Goal: Task Accomplishment & Management: Complete application form

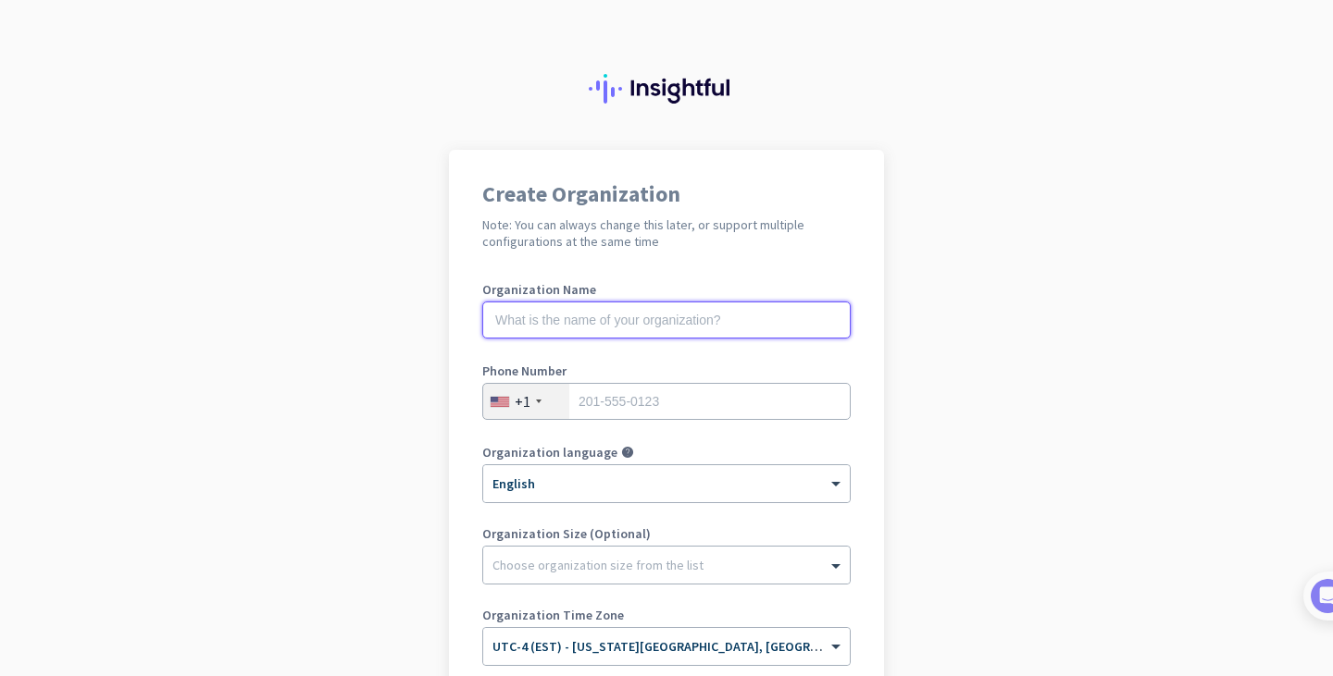
click at [612, 329] on input "text" at bounding box center [666, 320] width 368 height 37
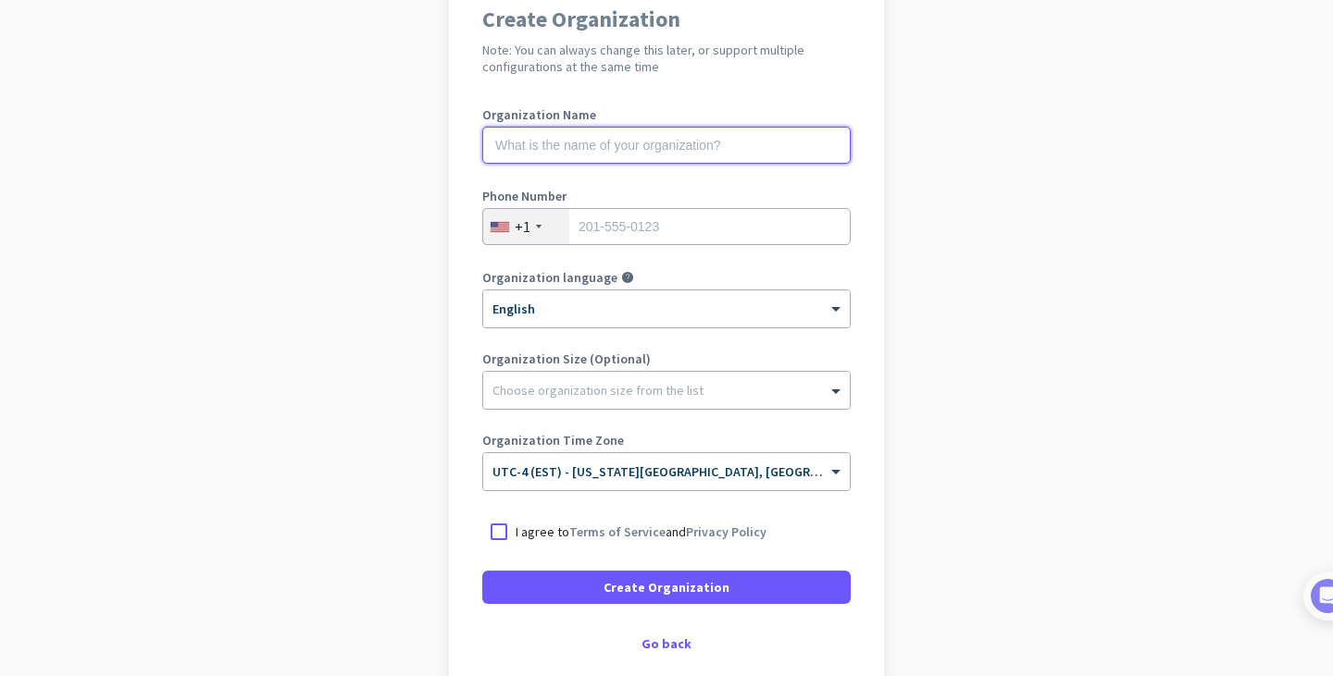
scroll to position [275, 0]
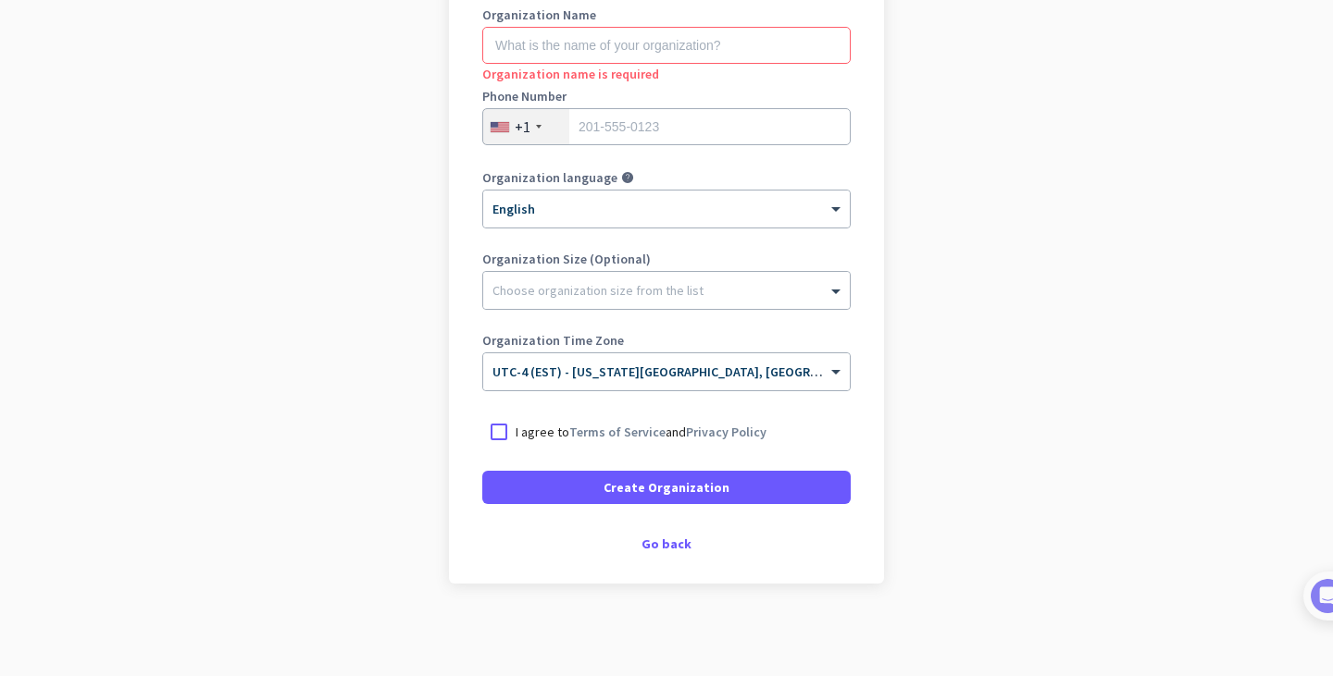
drag, startPoint x: 378, startPoint y: 90, endPoint x: 358, endPoint y: 83, distance: 20.5
click at [378, 90] on app-onboarding-organization "Create Organization Note: You can always change this later, or support multiple…" at bounding box center [666, 275] width 1333 height 801
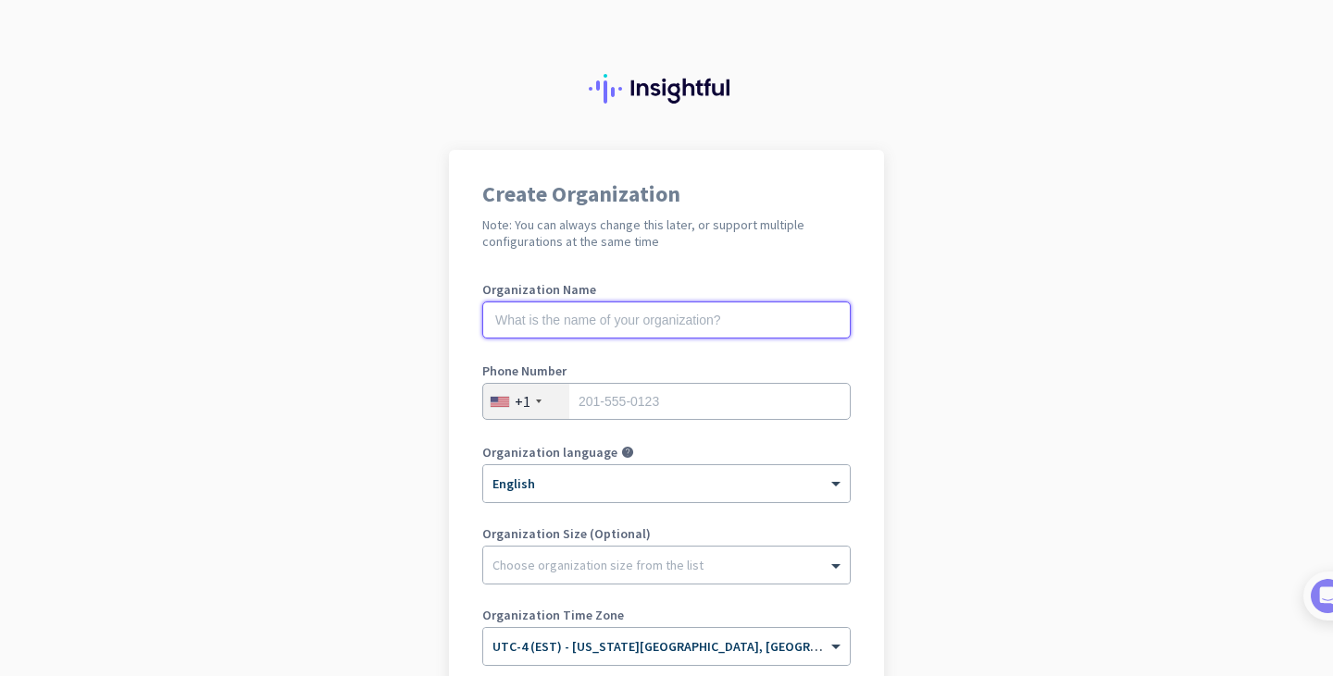
click at [583, 317] on input "text" at bounding box center [666, 320] width 368 height 37
type input "Bmac"
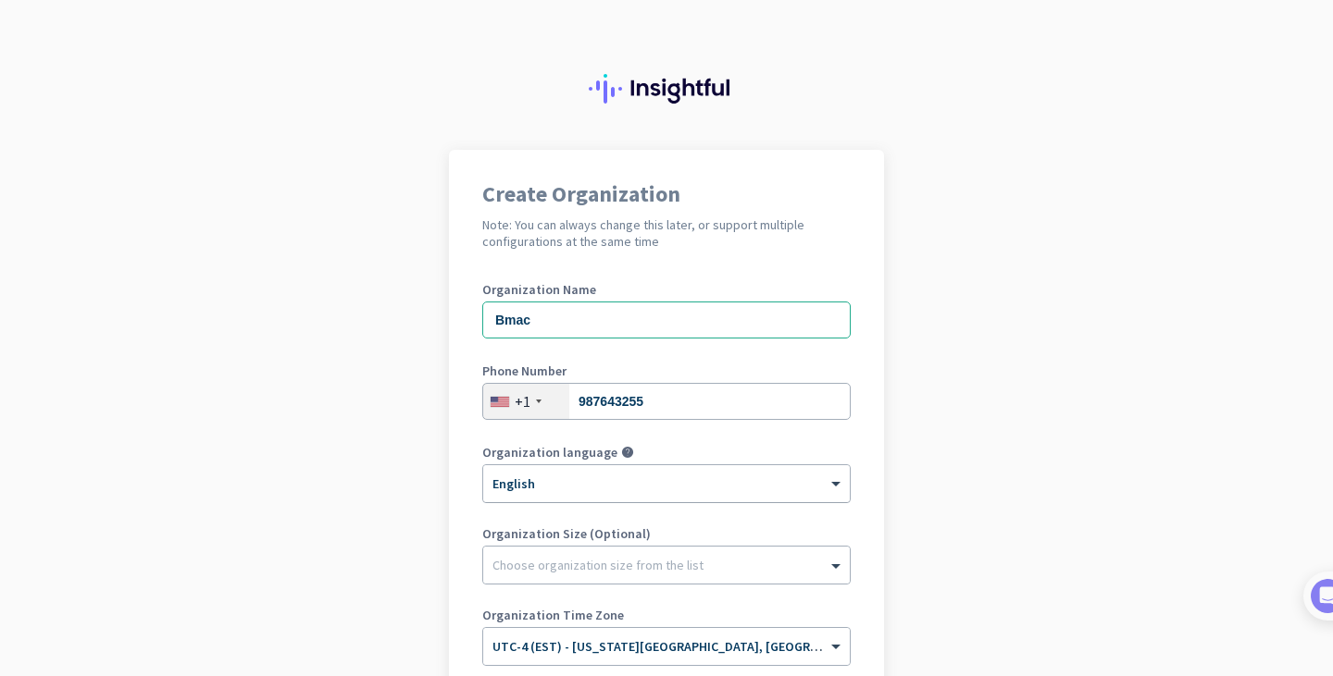
click at [629, 496] on div "× English" at bounding box center [666, 483] width 366 height 37
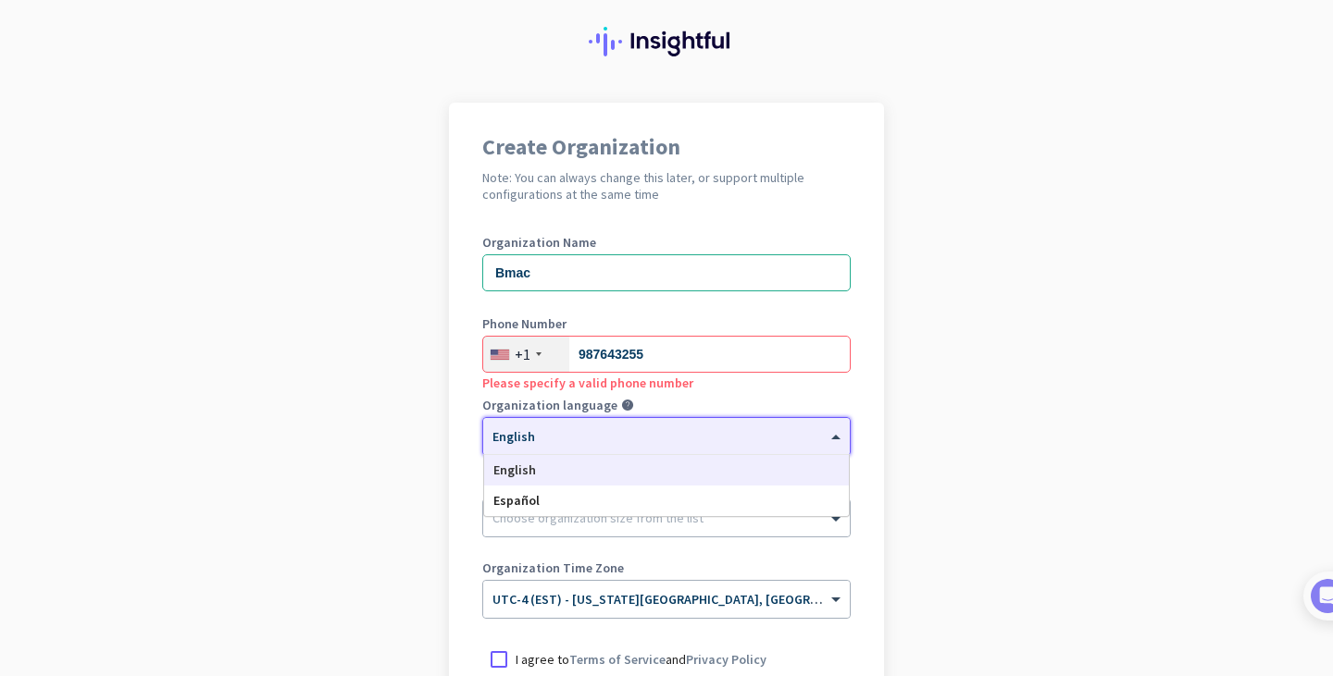
scroll to position [93, 0]
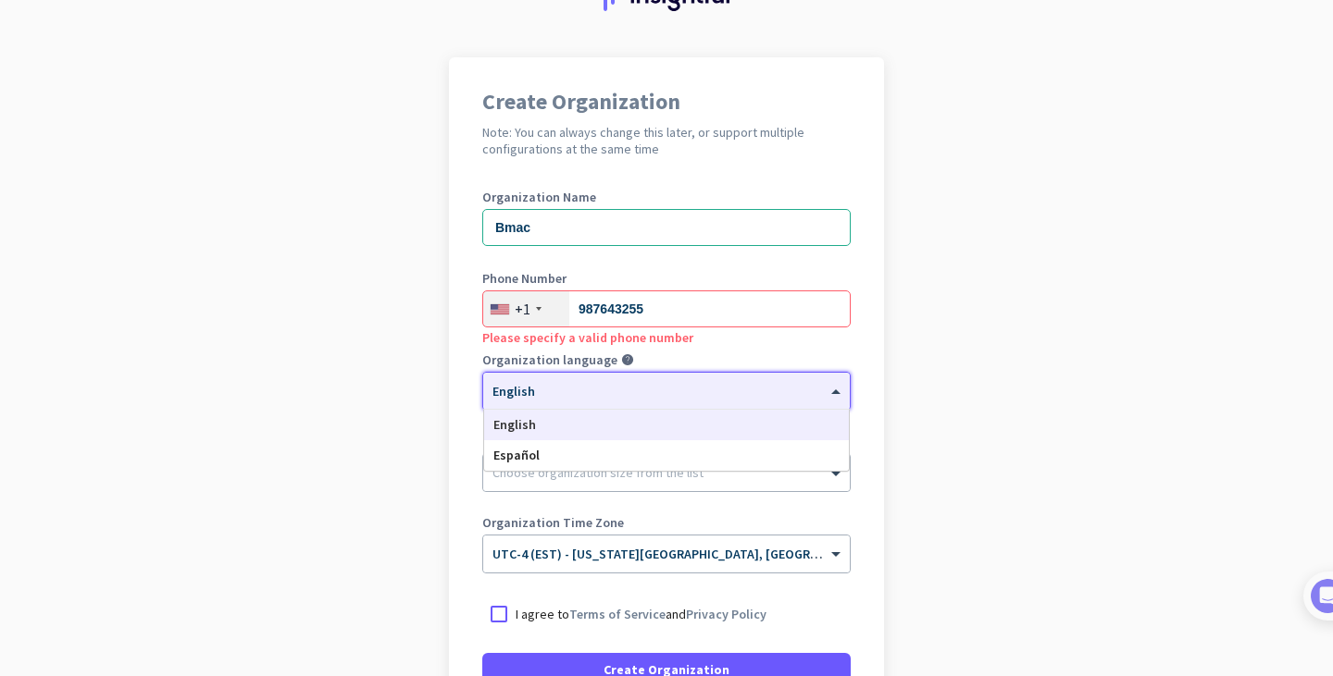
click at [970, 473] on app-onboarding-organization "Create Organization Note: You can always change this later, or support multiple…" at bounding box center [666, 457] width 1333 height 801
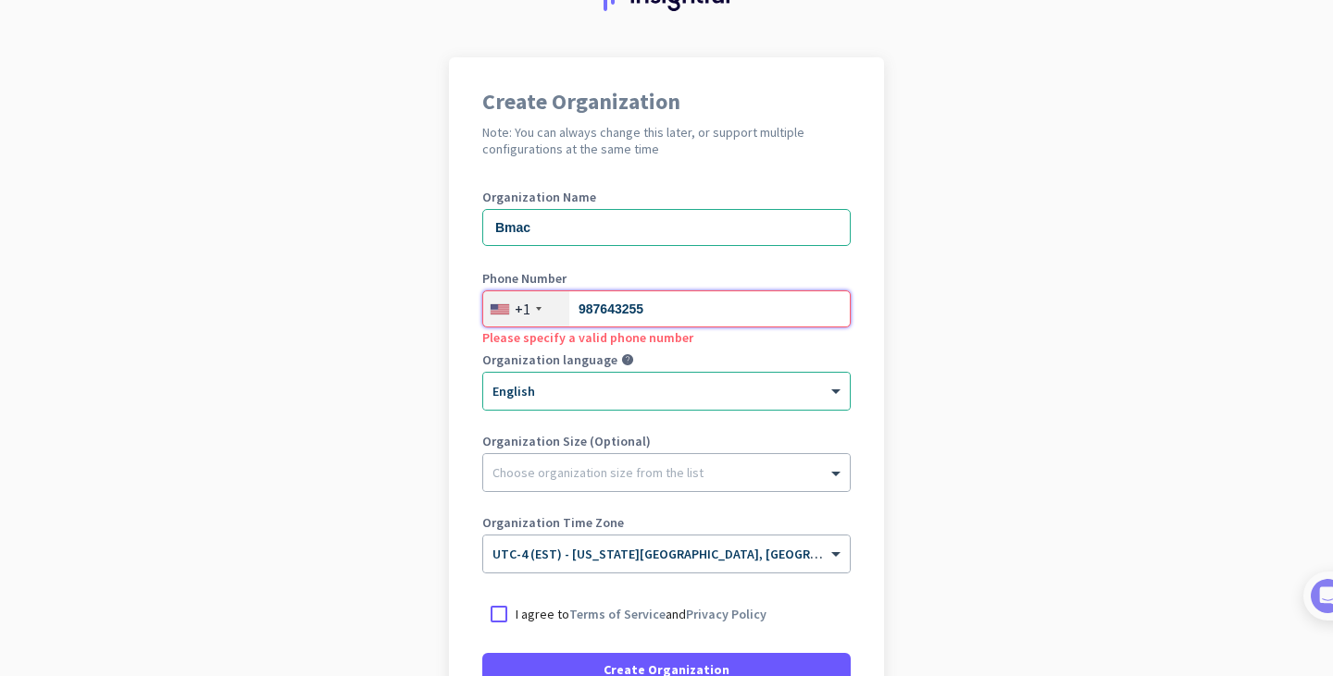
drag, startPoint x: 641, startPoint y: 311, endPoint x: 380, endPoint y: 330, distance: 261.7
click at [403, 327] on app-onboarding-organization "Create Organization Note: You can always change this later, or support multiple…" at bounding box center [666, 457] width 1333 height 801
click at [522, 308] on div "+1" at bounding box center [523, 309] width 16 height 19
click at [523, 303] on div "+57" at bounding box center [526, 309] width 23 height 19
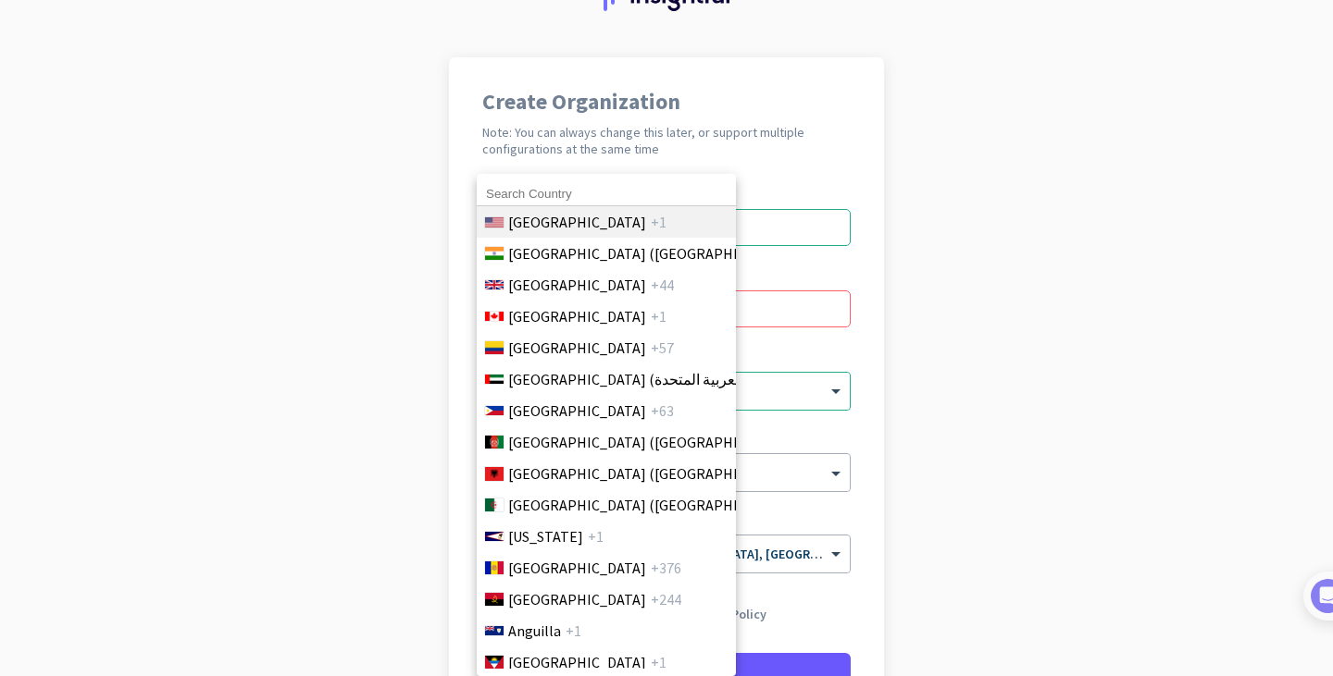
click at [560, 234] on li "[GEOGRAPHIC_DATA] +1" at bounding box center [606, 221] width 260 height 31
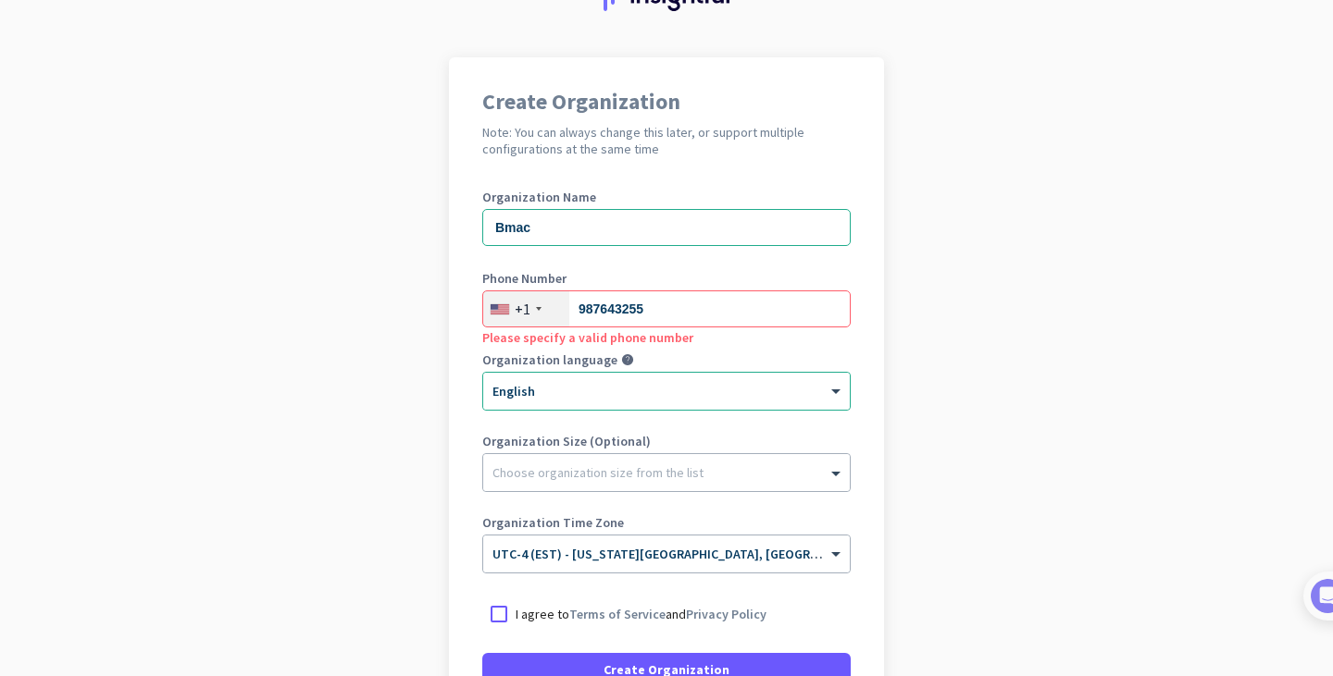
click at [523, 311] on div "+1" at bounding box center [526, 308] width 86 height 35
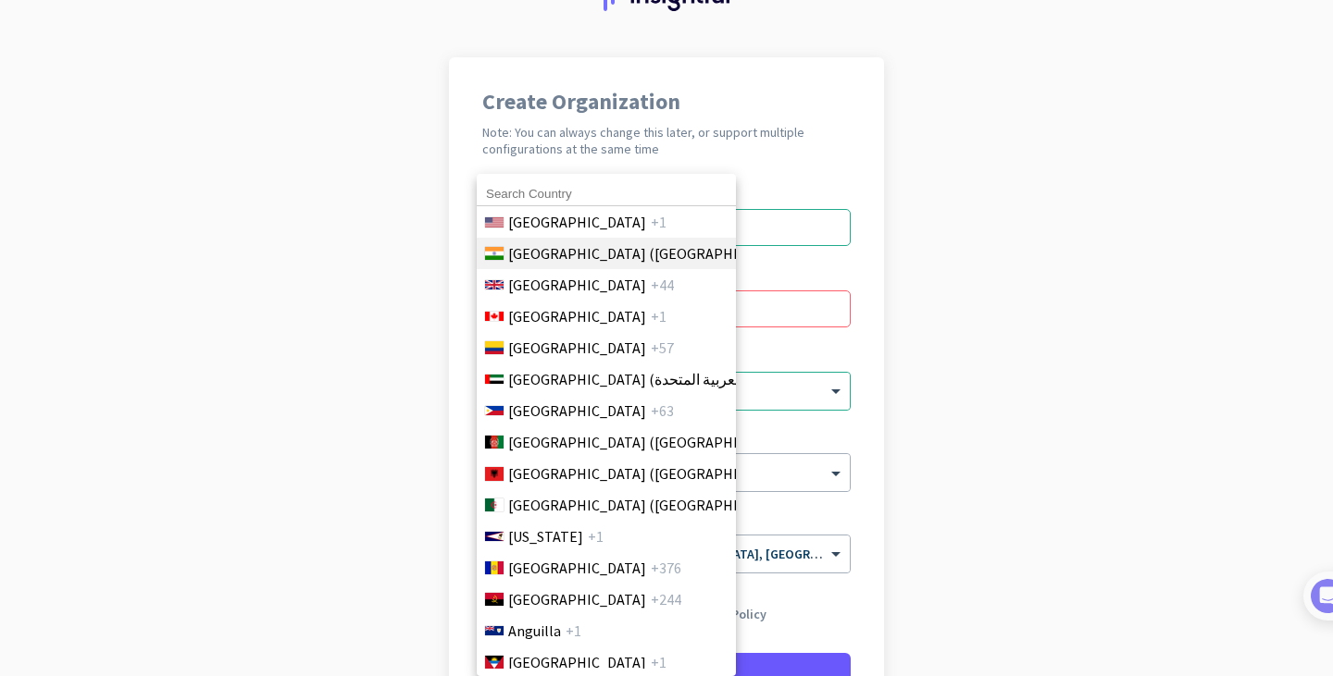
click at [526, 252] on span "[GEOGRAPHIC_DATA] ([GEOGRAPHIC_DATA])" at bounding box center [652, 253] width 289 height 22
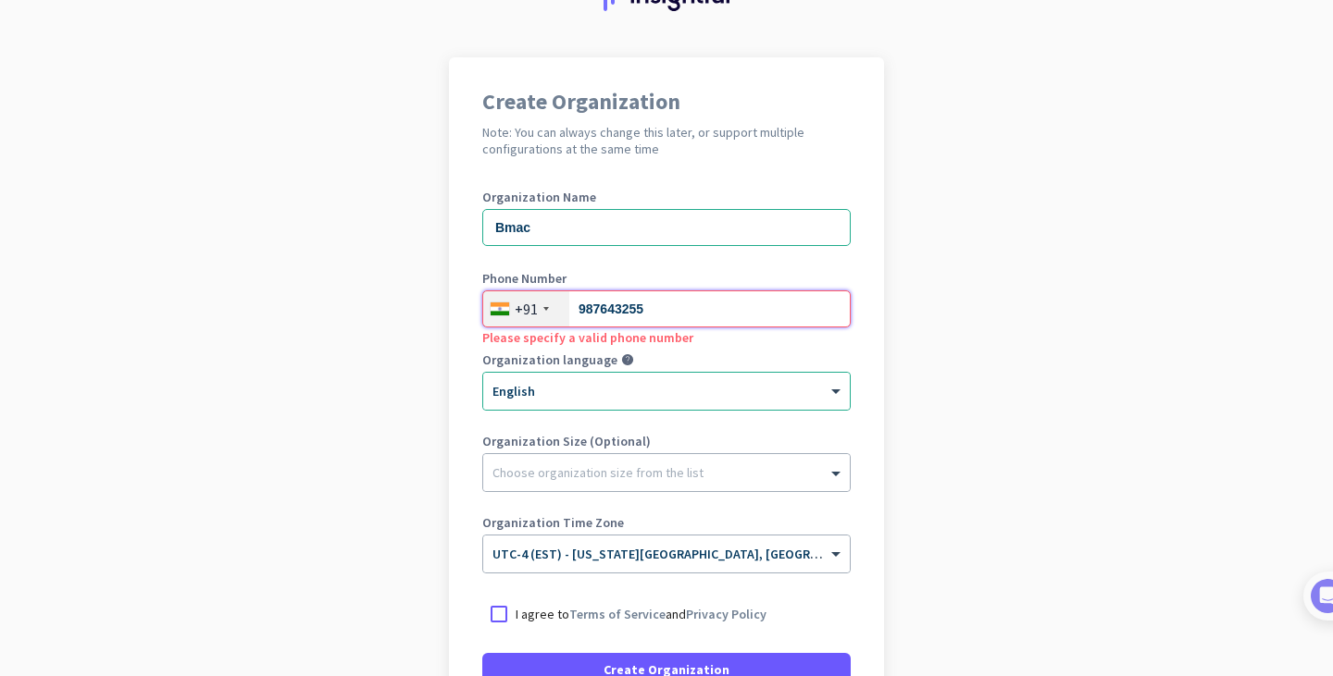
click at [648, 312] on input "987643255" at bounding box center [666, 309] width 368 height 37
drag, startPoint x: 648, startPoint y: 311, endPoint x: 513, endPoint y: 324, distance: 135.7
click at [514, 323] on div "[PHONE_NUMBER]" at bounding box center [666, 309] width 368 height 37
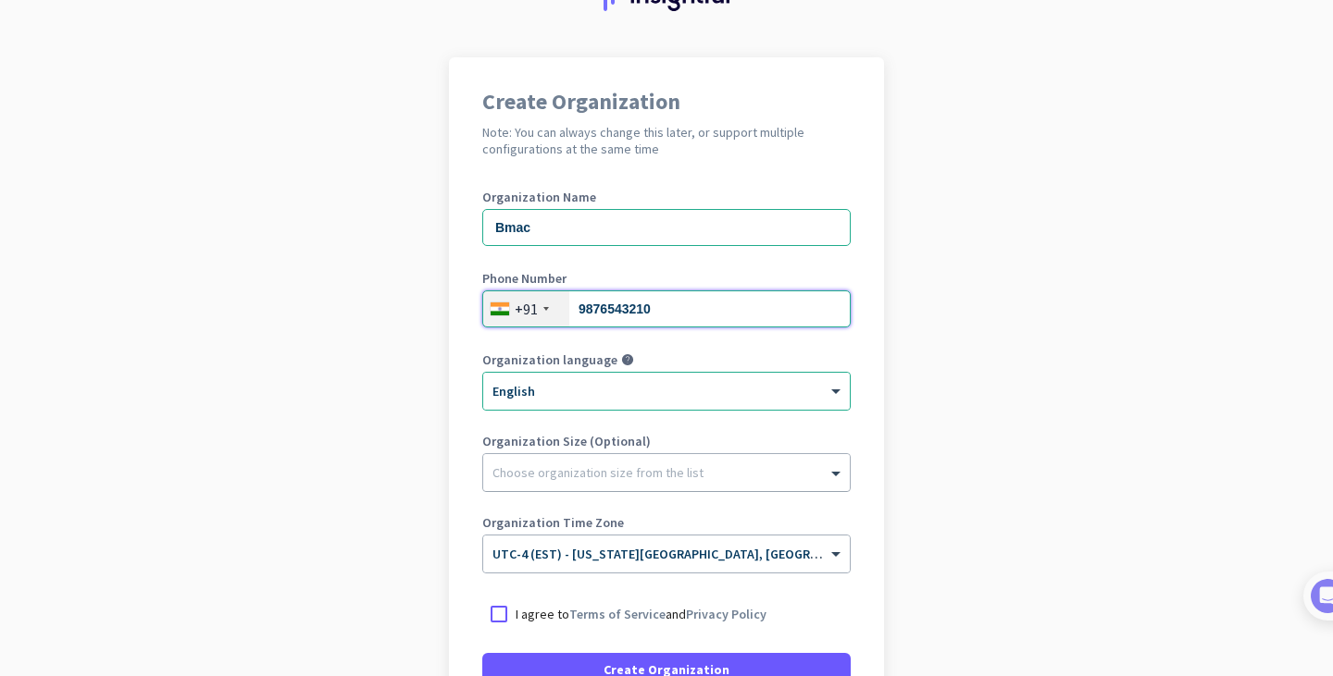
type input "9876543210"
click at [715, 467] on div at bounding box center [666, 468] width 366 height 19
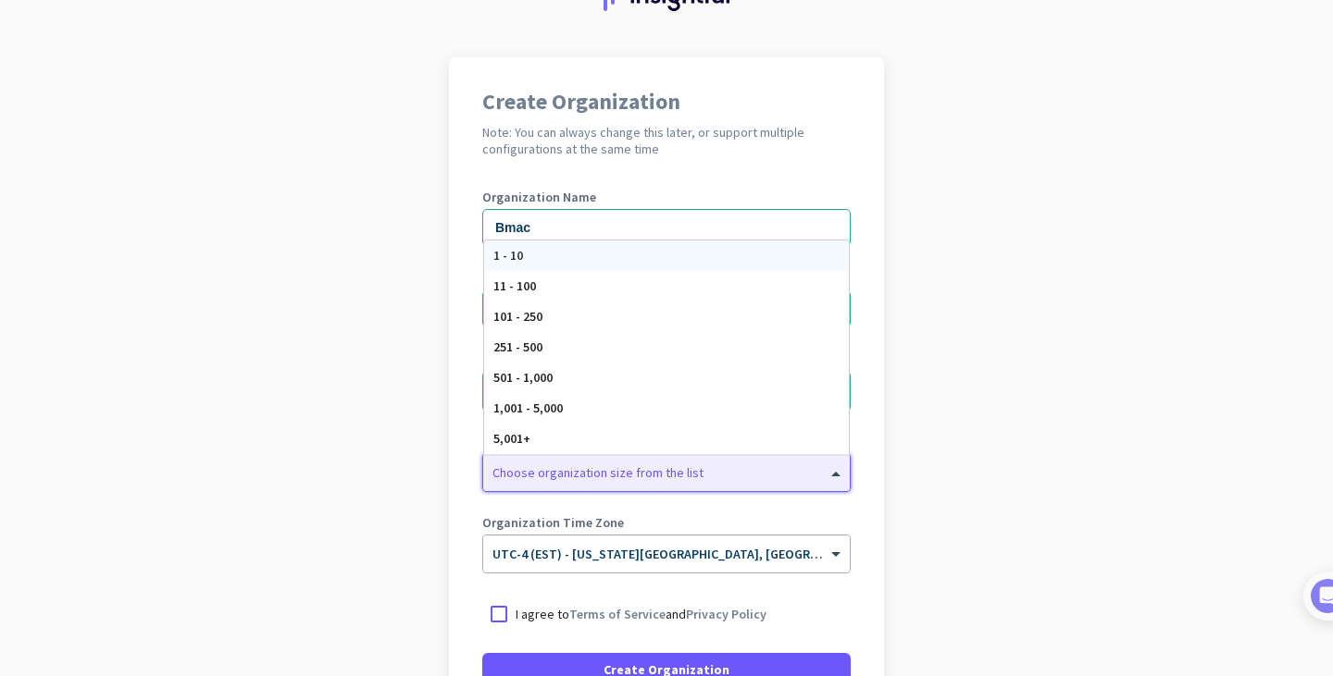
click at [516, 257] on div "1 - 10" at bounding box center [666, 256] width 365 height 31
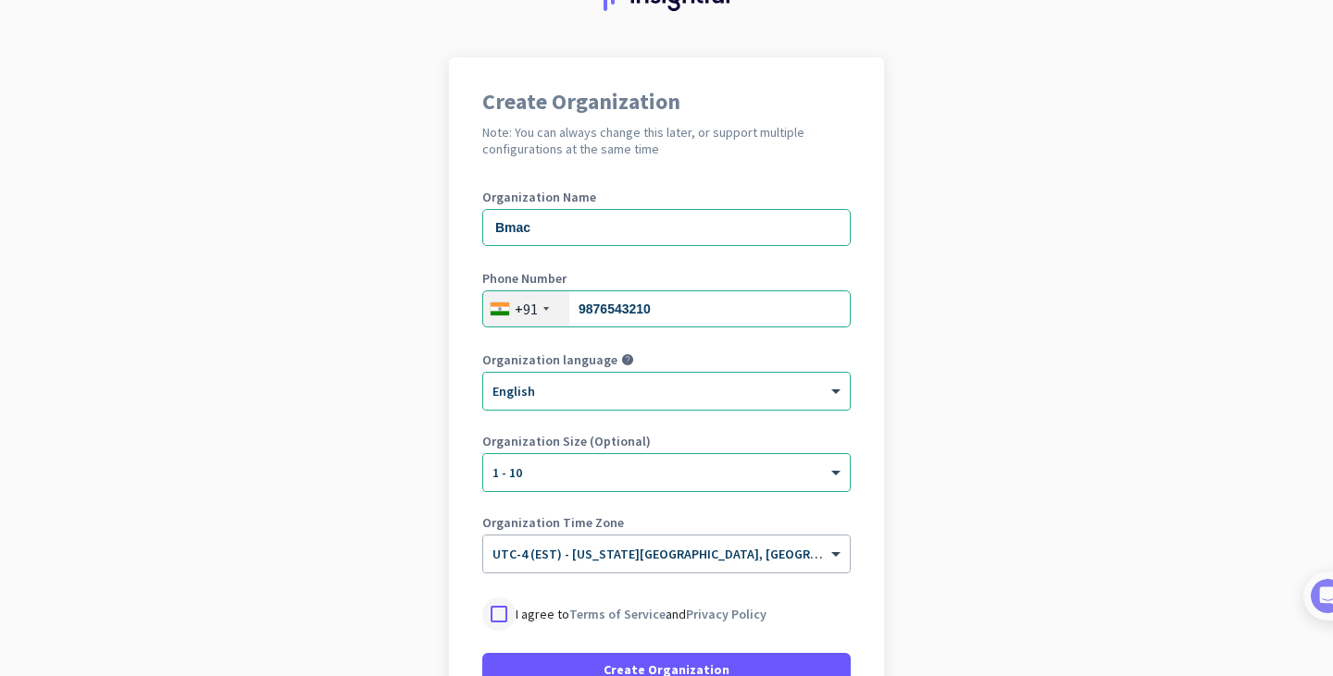
click at [502, 618] on div at bounding box center [498, 614] width 33 height 33
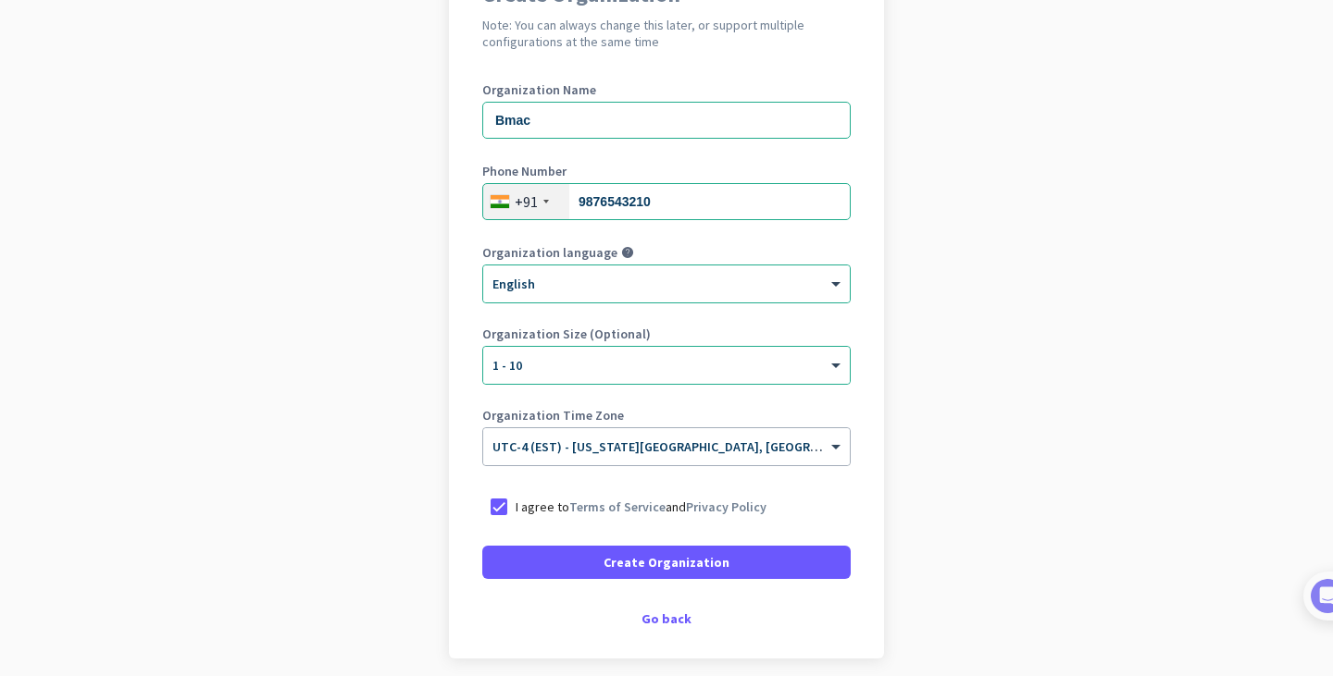
scroll to position [275, 0]
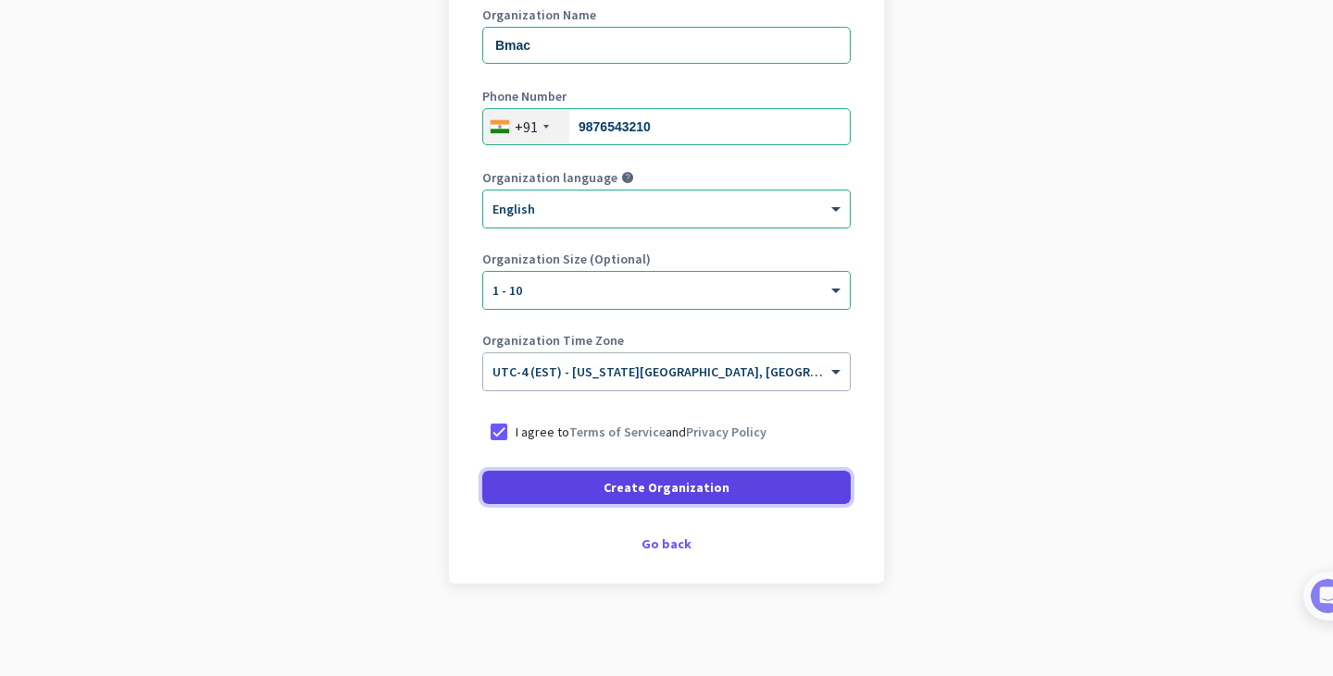
click at [713, 503] on span at bounding box center [666, 487] width 368 height 44
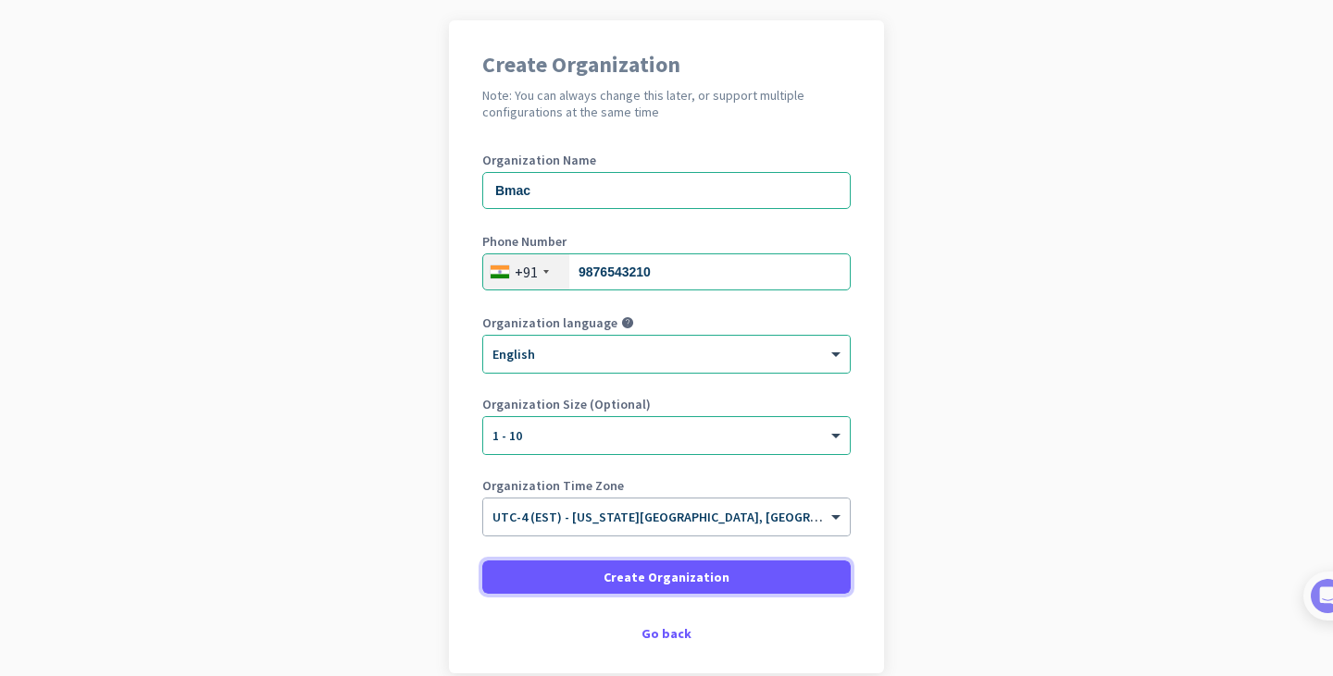
scroll to position [219, 0]
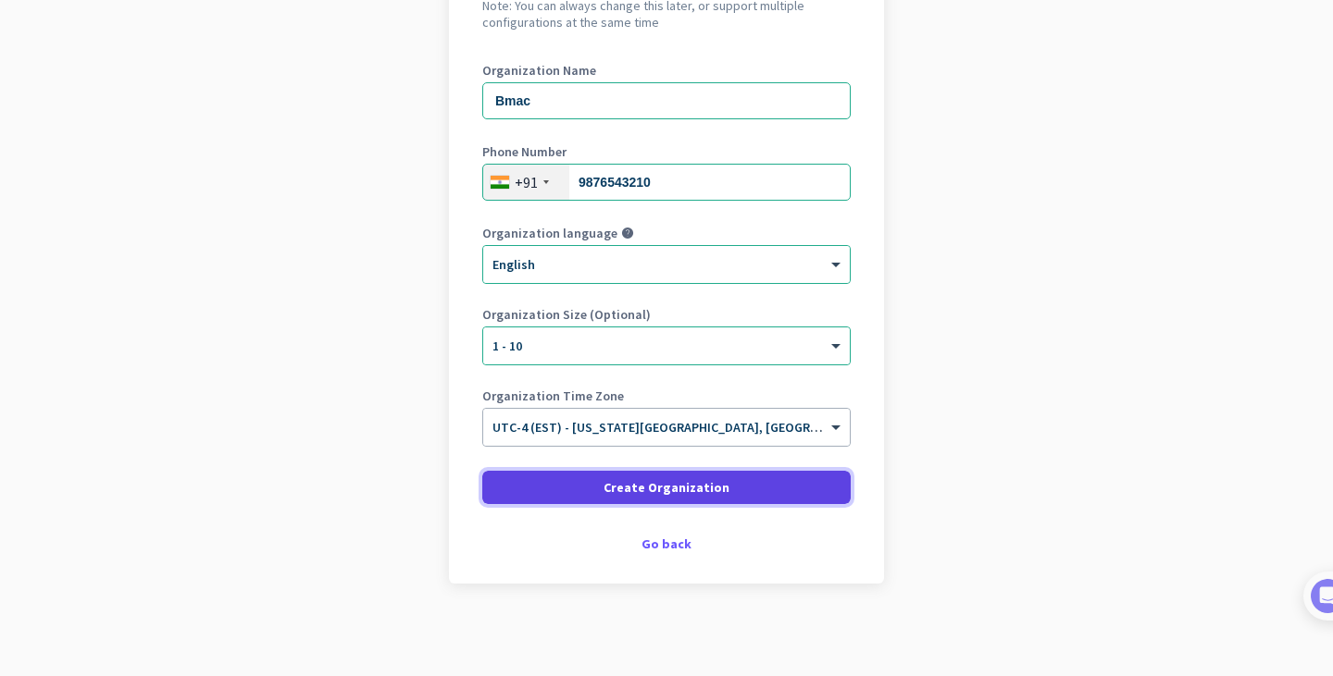
click at [712, 492] on span "Create Organization" at bounding box center [666, 487] width 126 height 19
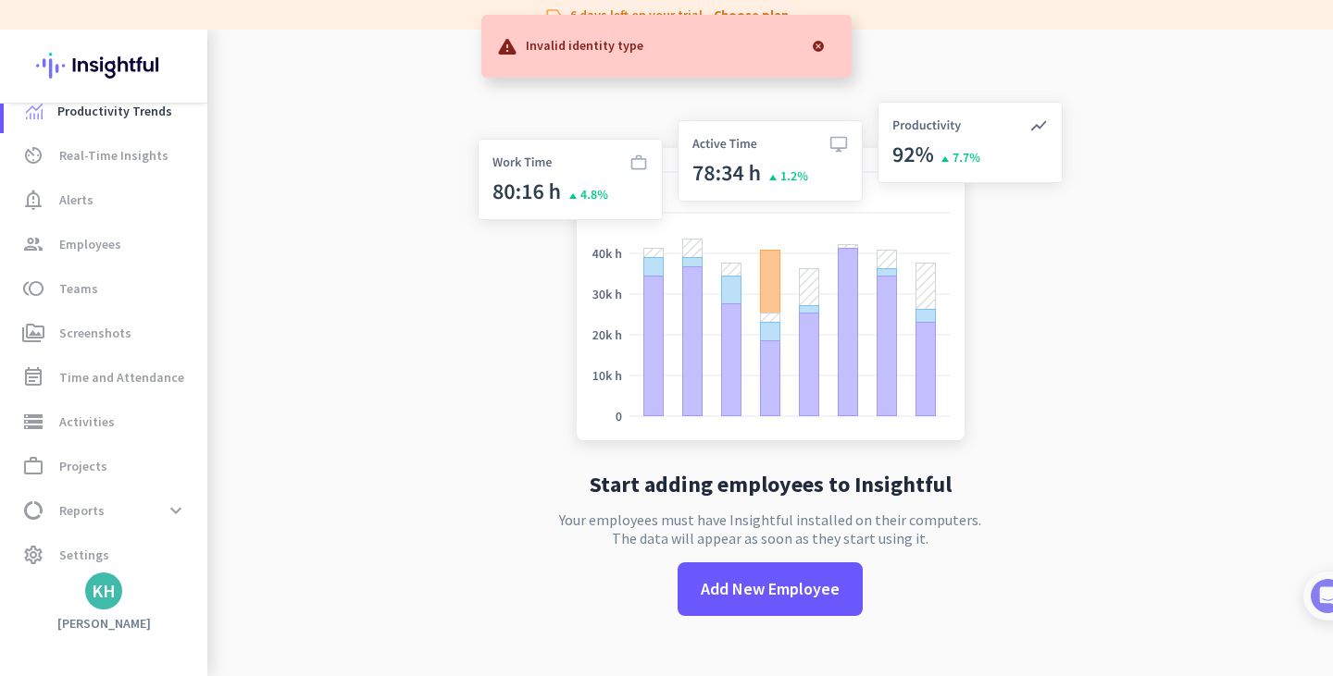
scroll to position [34, 0]
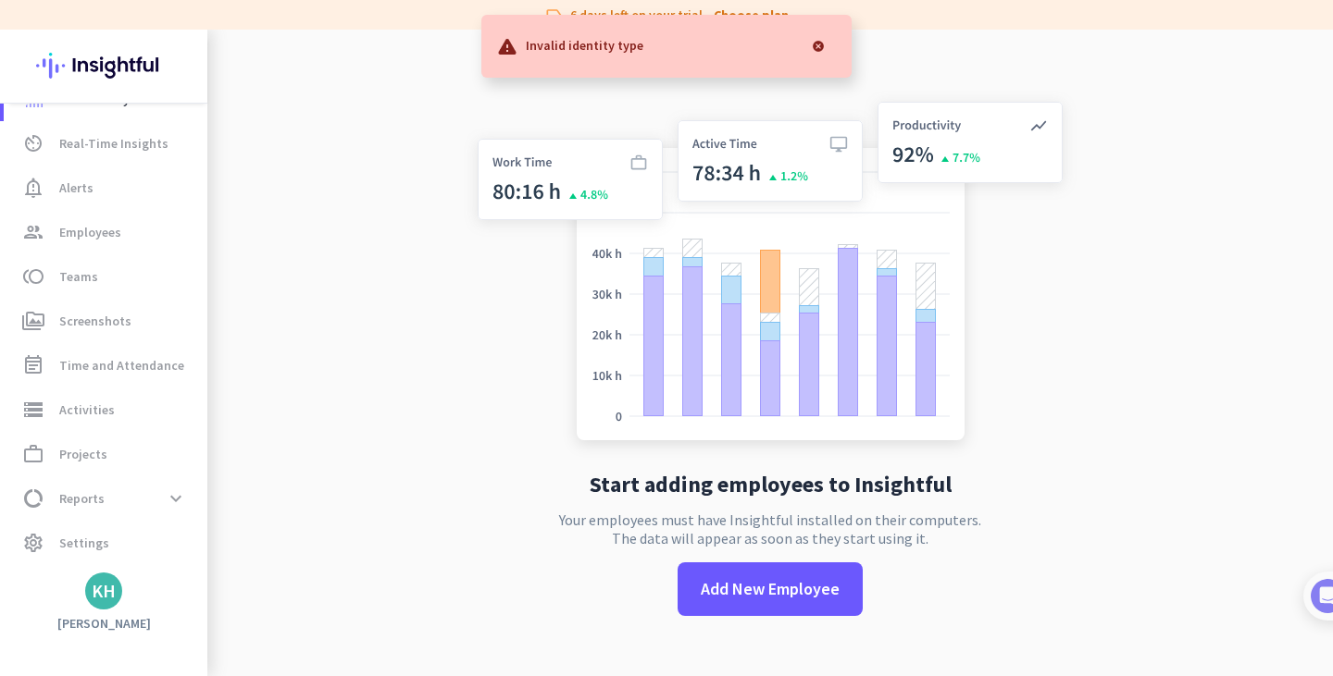
click at [95, 604] on div "KH" at bounding box center [103, 591] width 37 height 37
click at [210, 453] on span "Personal Settings" at bounding box center [202, 456] width 112 height 17
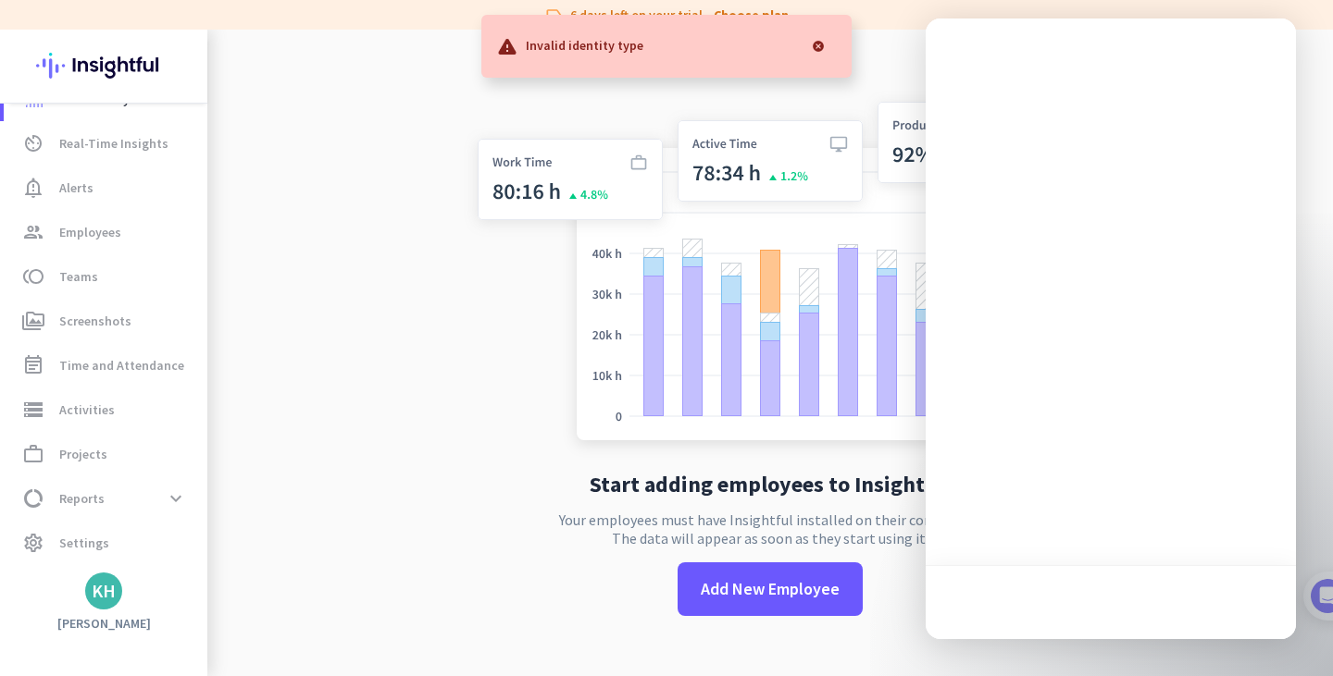
scroll to position [0, 0]
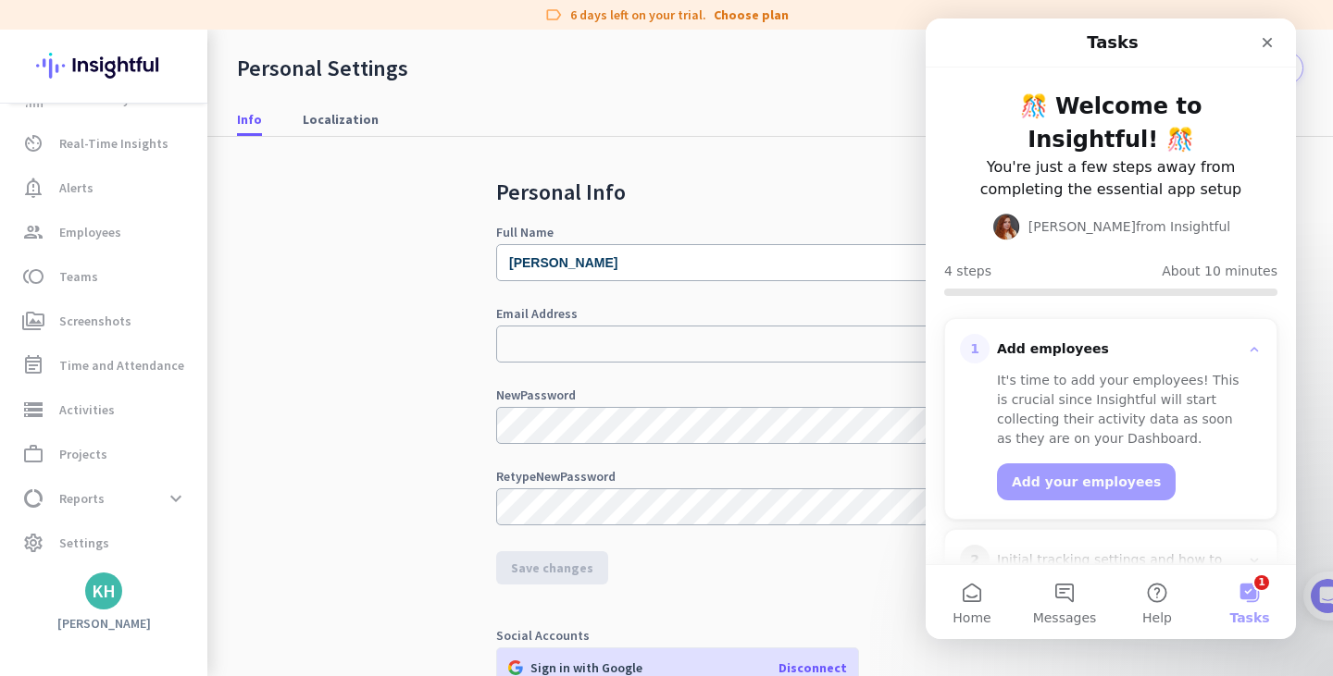
scroll to position [332, 0]
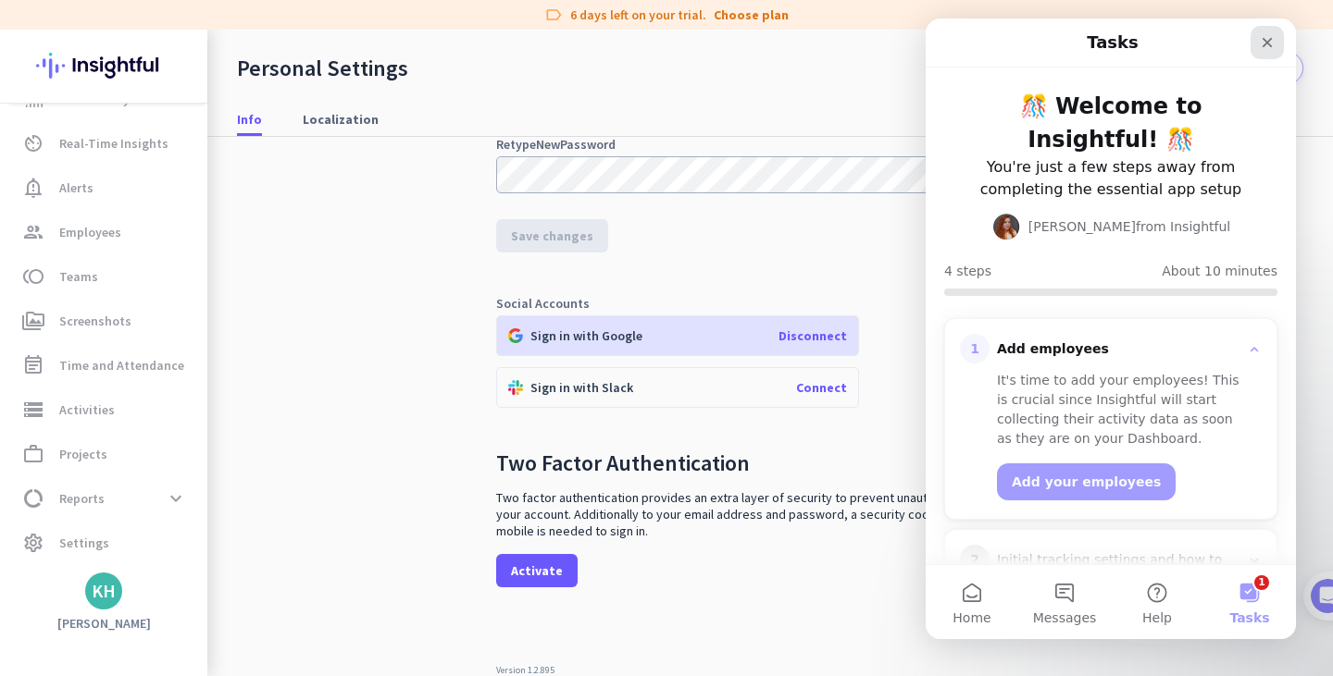
click at [1266, 38] on icon "Close" at bounding box center [1266, 42] width 15 height 15
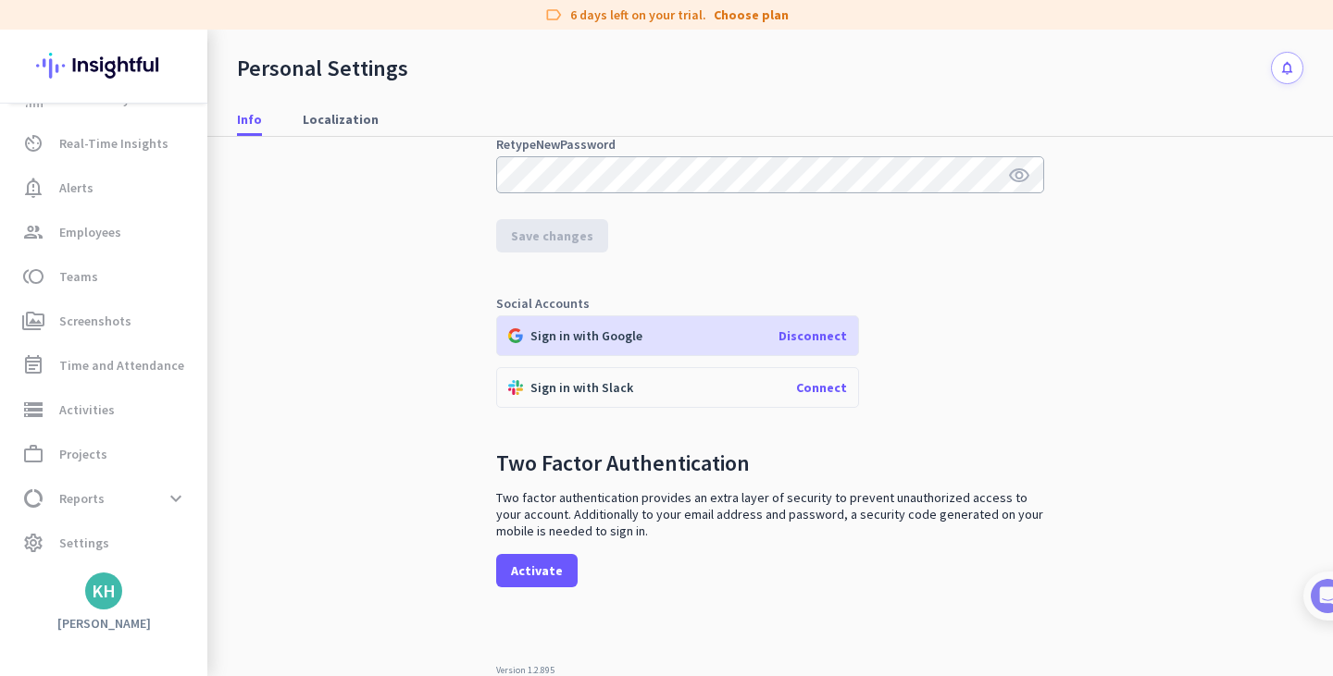
click at [113, 598] on div "KH" at bounding box center [104, 591] width 24 height 19
click at [428, 433] on div at bounding box center [666, 338] width 1333 height 676
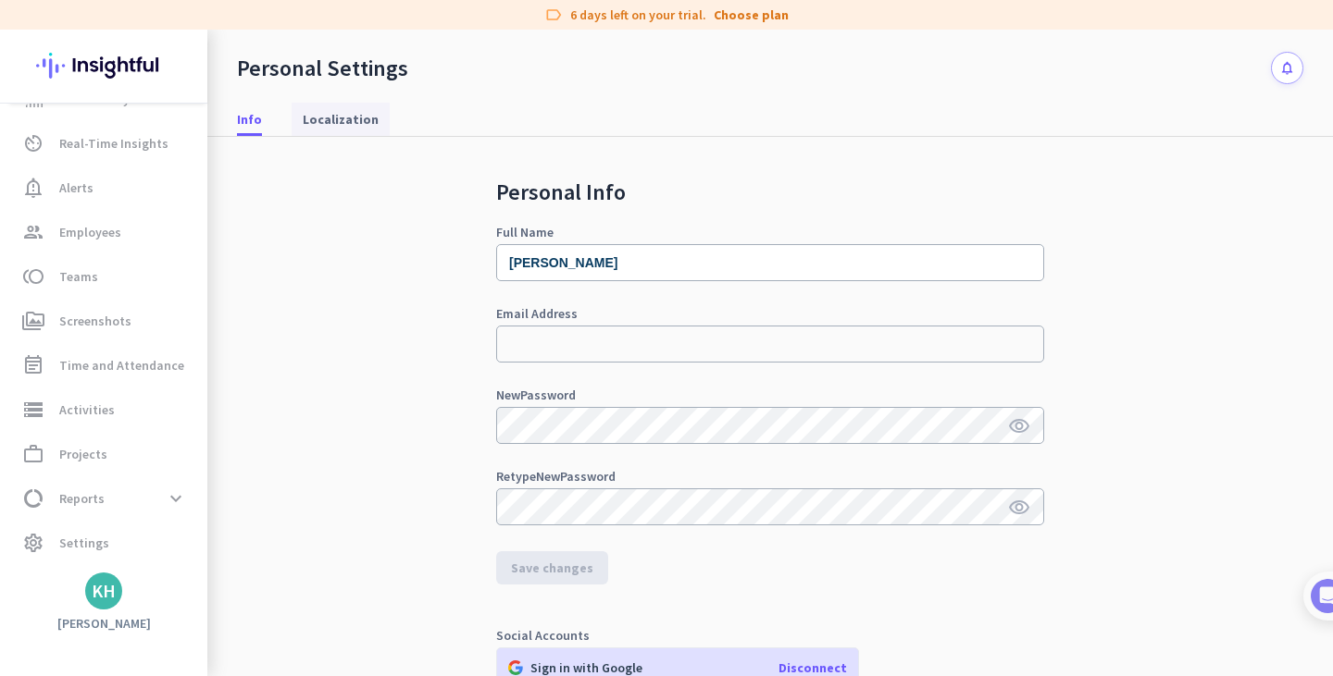
click at [362, 104] on span "Localization" at bounding box center [341, 119] width 76 height 33
